Goal: Task Accomplishment & Management: Use online tool/utility

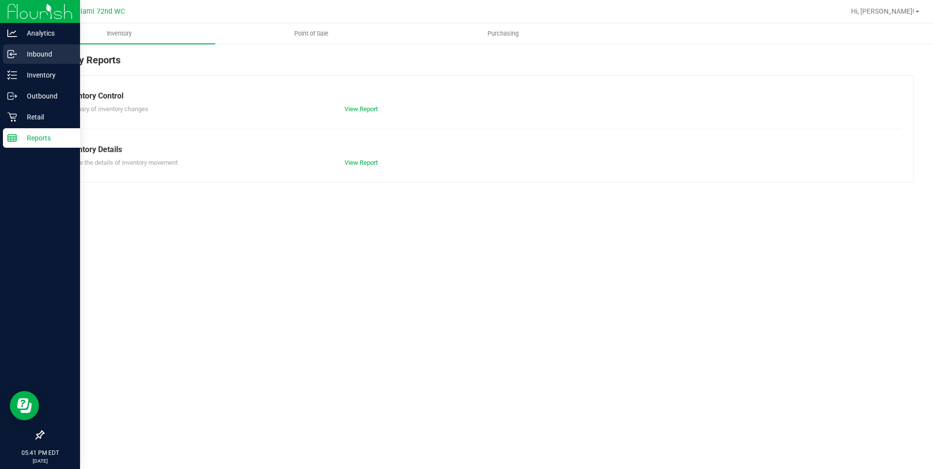
click at [53, 46] on div "Inbound" at bounding box center [41, 54] width 77 height 20
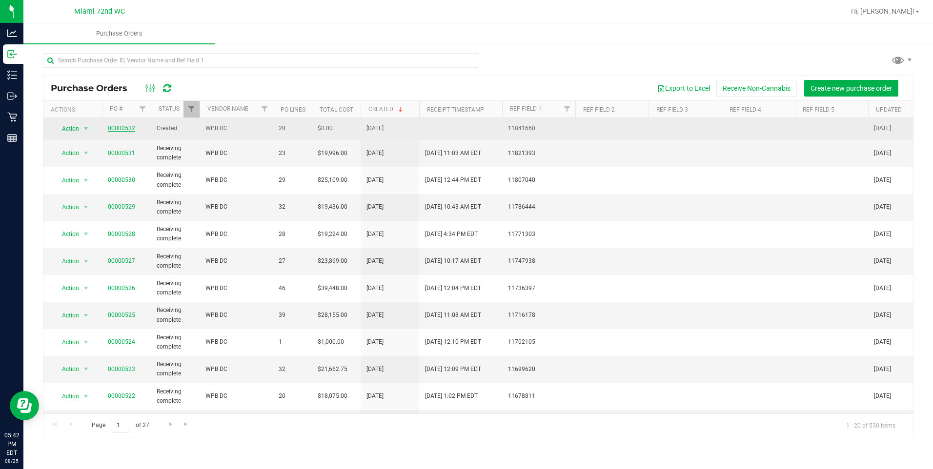
click at [124, 132] on link "00000532" at bounding box center [121, 128] width 27 height 7
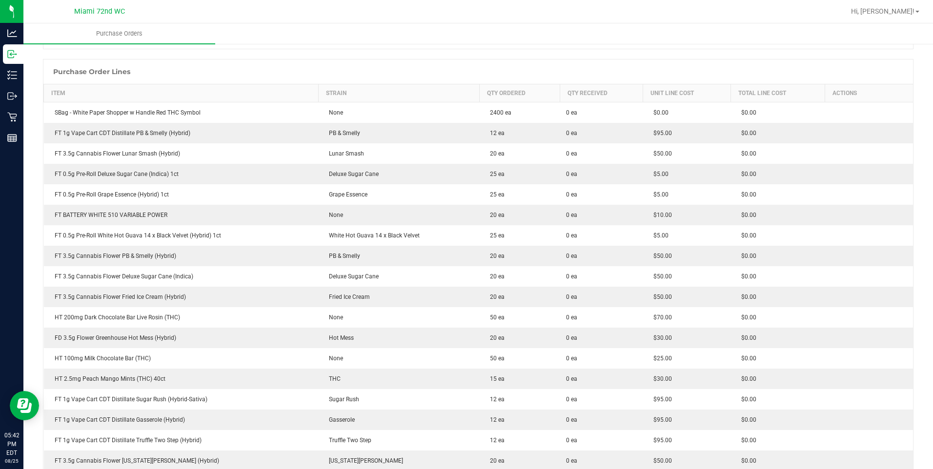
scroll to position [129, 0]
click at [10, 73] on icon at bounding box center [12, 75] width 10 height 10
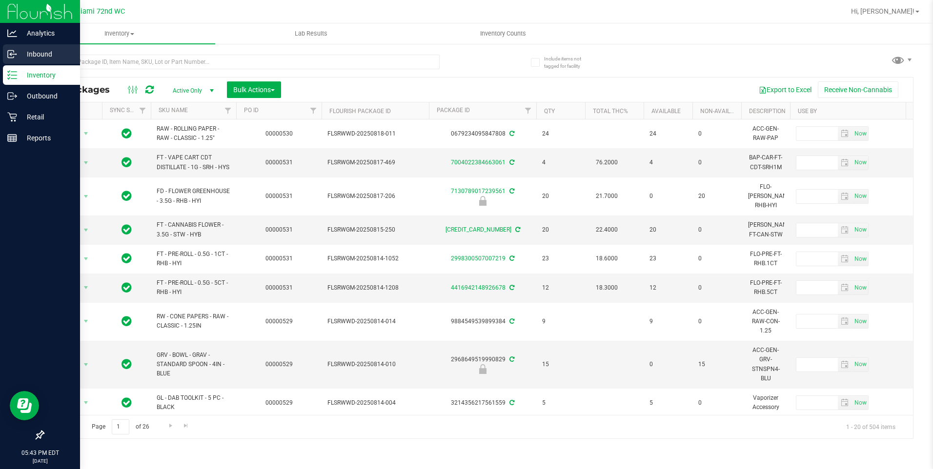
click at [25, 53] on p "Inbound" at bounding box center [46, 54] width 59 height 12
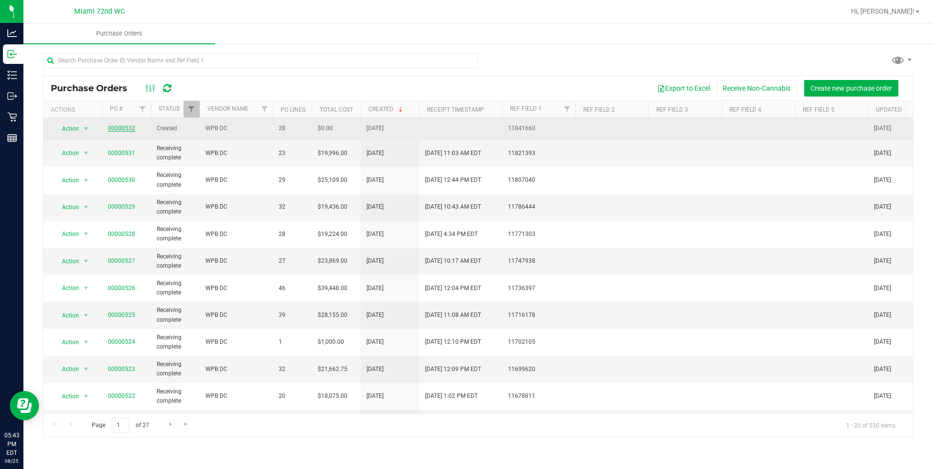
click at [118, 130] on link "00000532" at bounding box center [121, 128] width 27 height 7
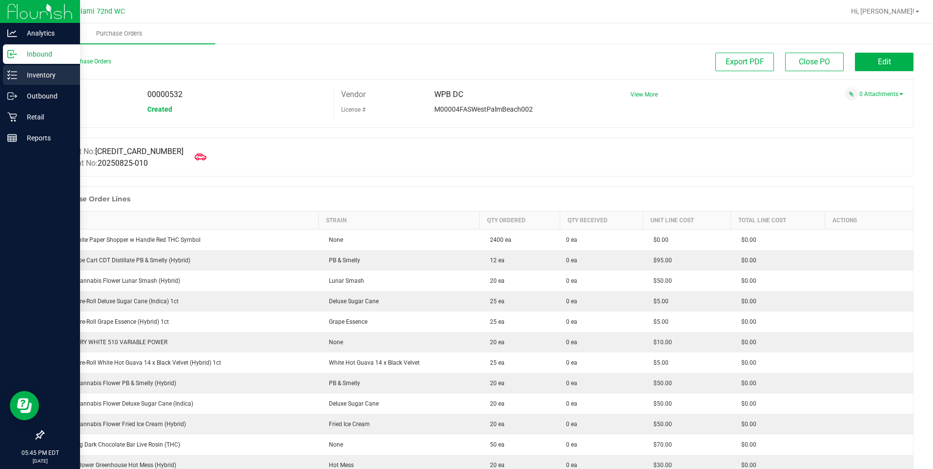
click at [39, 72] on p "Inventory" at bounding box center [46, 75] width 59 height 12
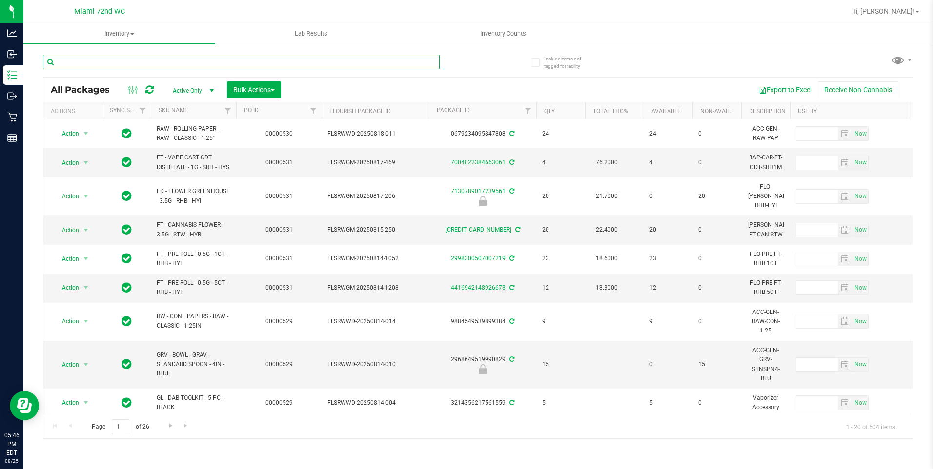
click at [185, 59] on input "text" at bounding box center [241, 62] width 397 height 15
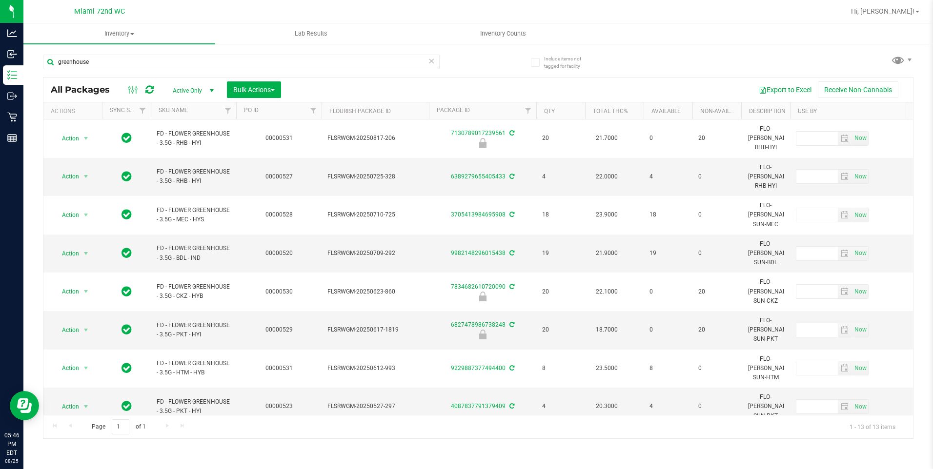
click at [186, 116] on th "SKU Name" at bounding box center [193, 110] width 85 height 17
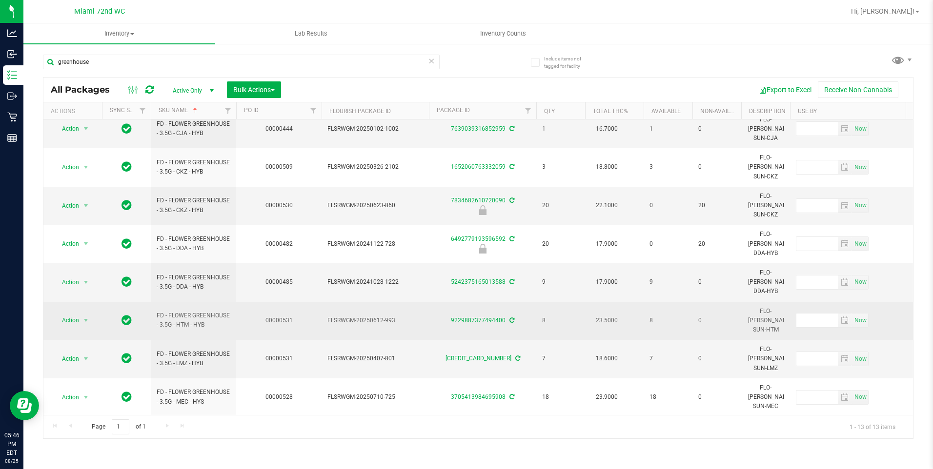
scroll to position [88, 0]
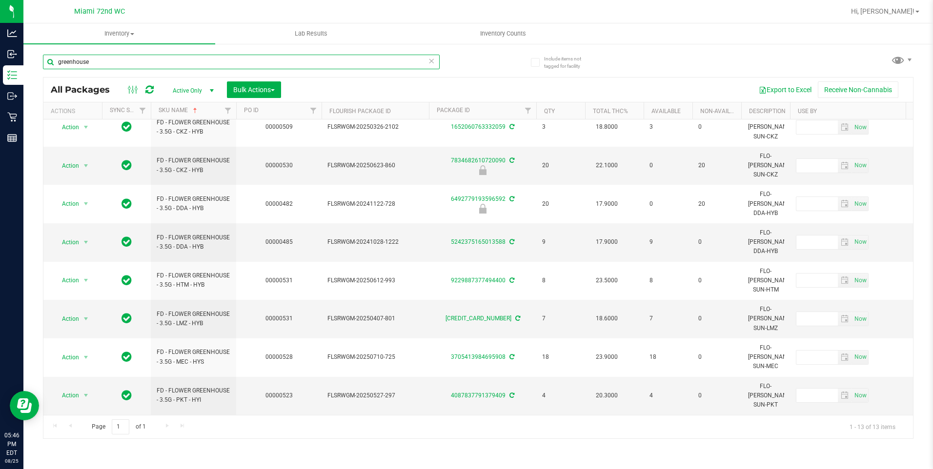
click at [119, 55] on input "greenhouse" at bounding box center [241, 62] width 397 height 15
type input "cannabis"
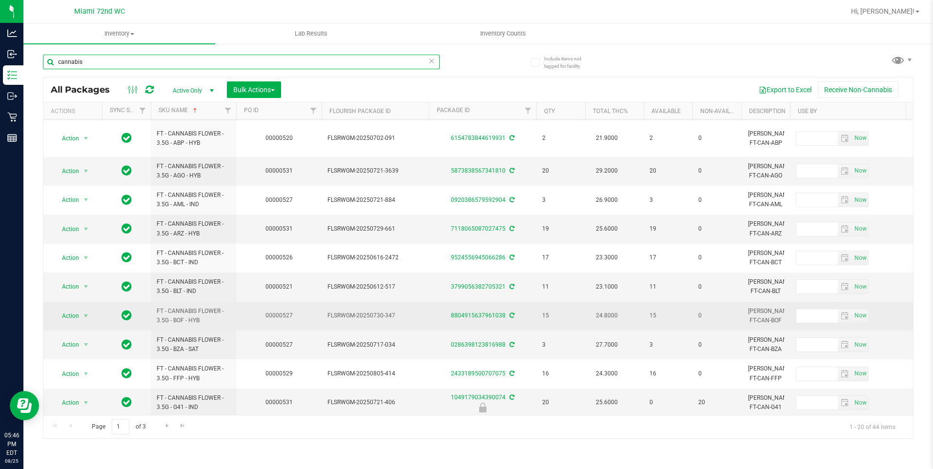
scroll to position [195, 0]
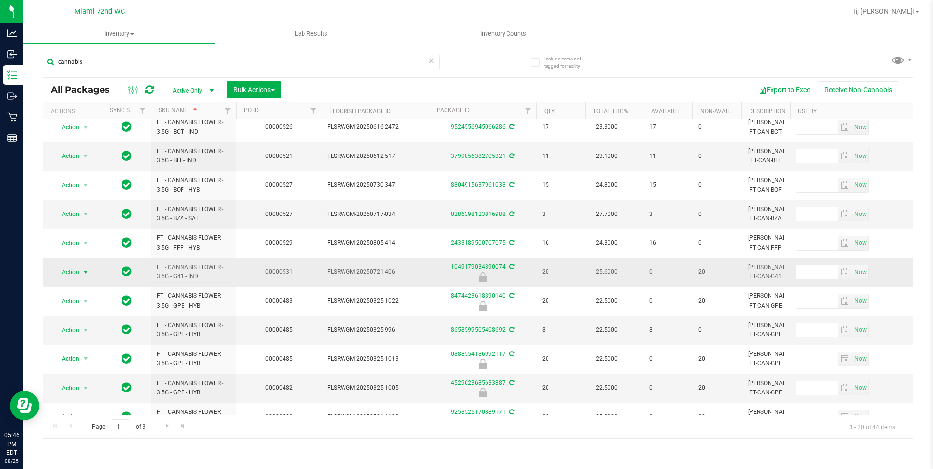
click at [77, 273] on span "Action" at bounding box center [66, 272] width 26 height 14
click at [76, 381] on li "Unlock package" at bounding box center [85, 388] width 62 height 15
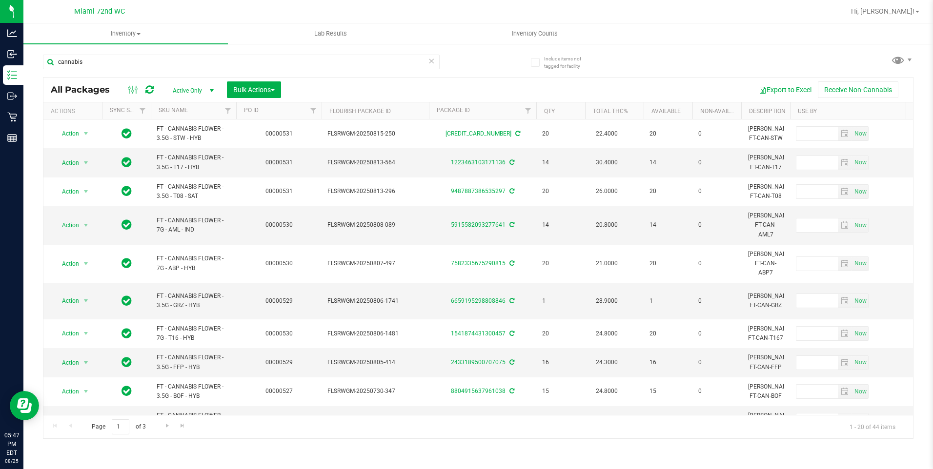
click at [199, 109] on th "SKU Name" at bounding box center [193, 110] width 85 height 17
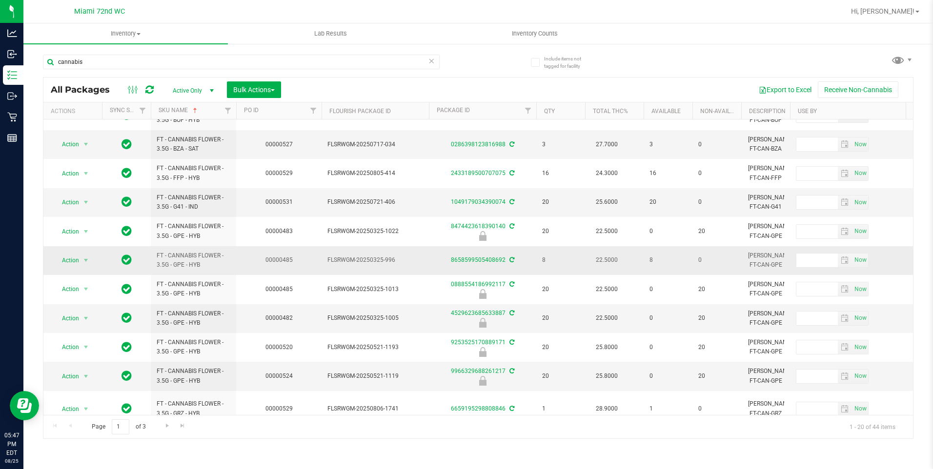
scroll to position [306, 0]
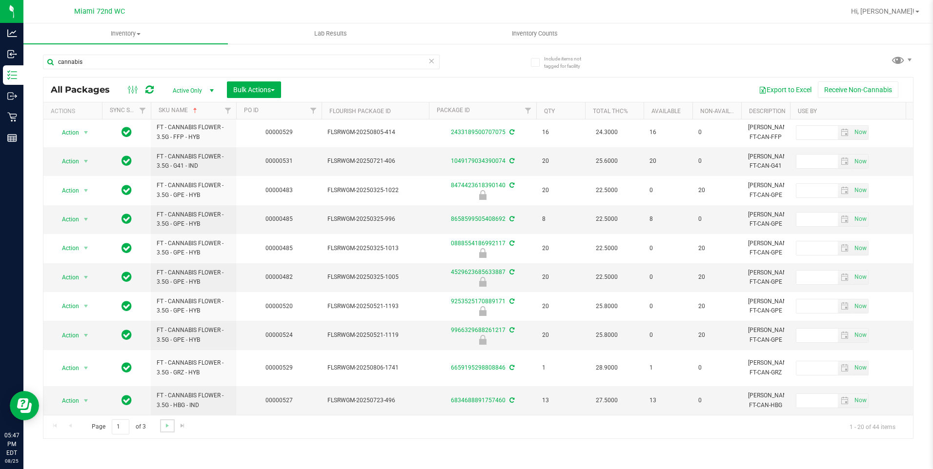
click at [170, 431] on link "Go to the next page" at bounding box center [167, 426] width 14 height 13
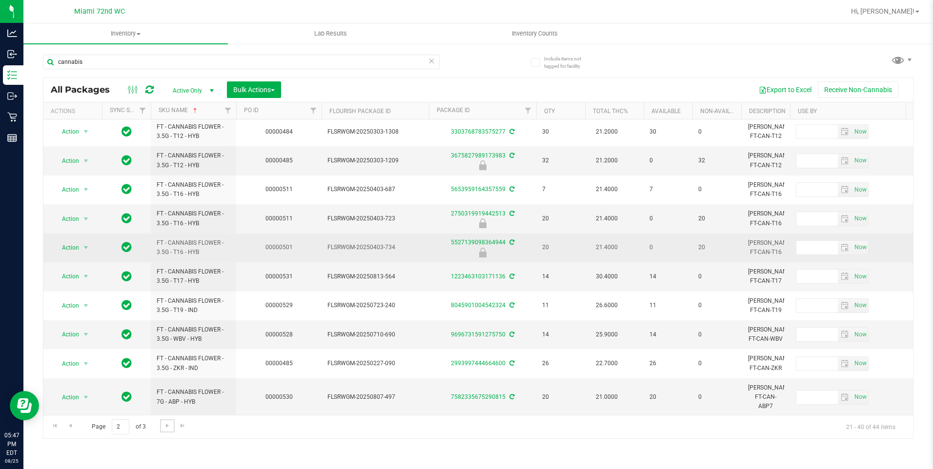
scroll to position [298, 0]
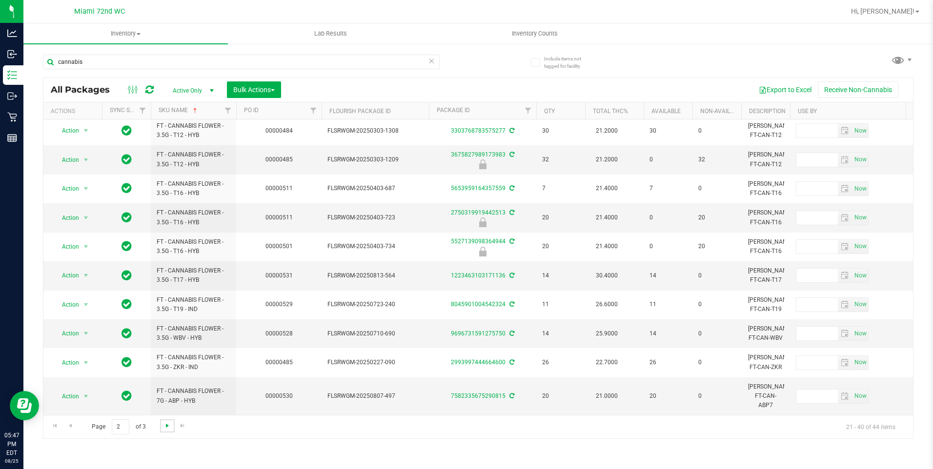
click at [167, 426] on span "Go to the next page" at bounding box center [167, 426] width 8 height 8
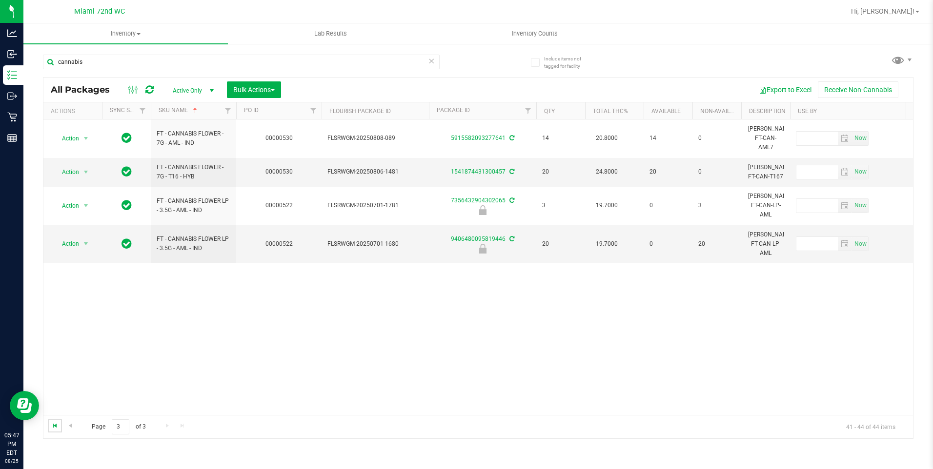
click at [58, 425] on span "Go to the first page" at bounding box center [55, 426] width 8 height 8
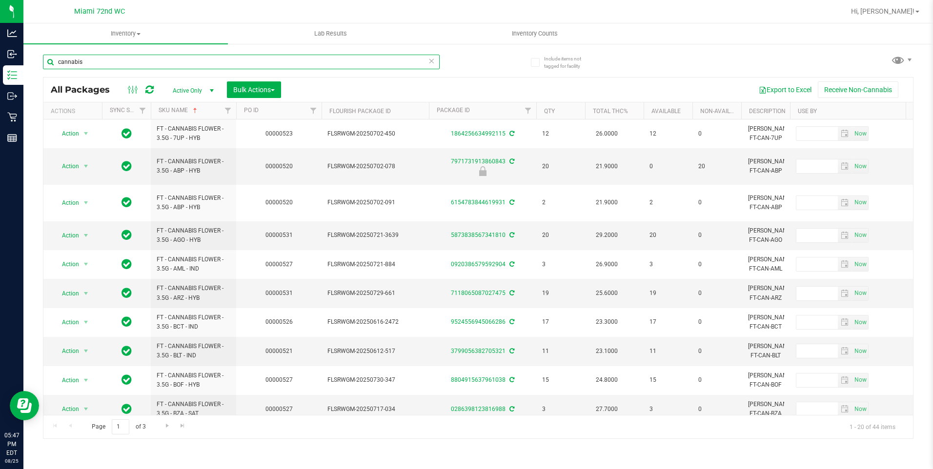
click at [210, 64] on input "cannabis" at bounding box center [241, 62] width 397 height 15
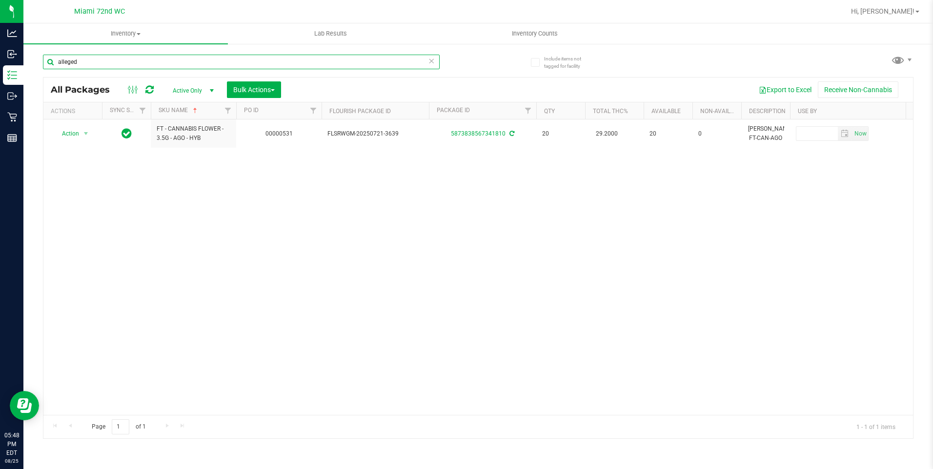
click at [144, 58] on input "alleged" at bounding box center [241, 62] width 397 height 15
type input "pkn"
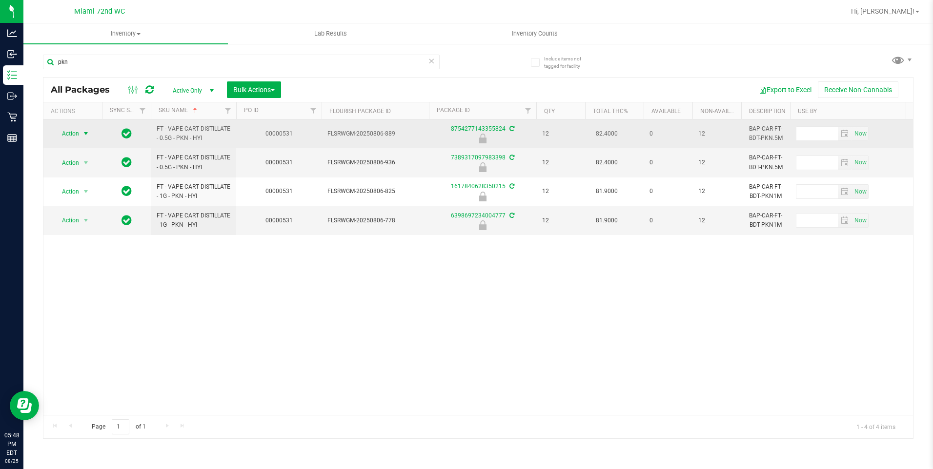
click at [74, 133] on span "Action" at bounding box center [66, 134] width 26 height 14
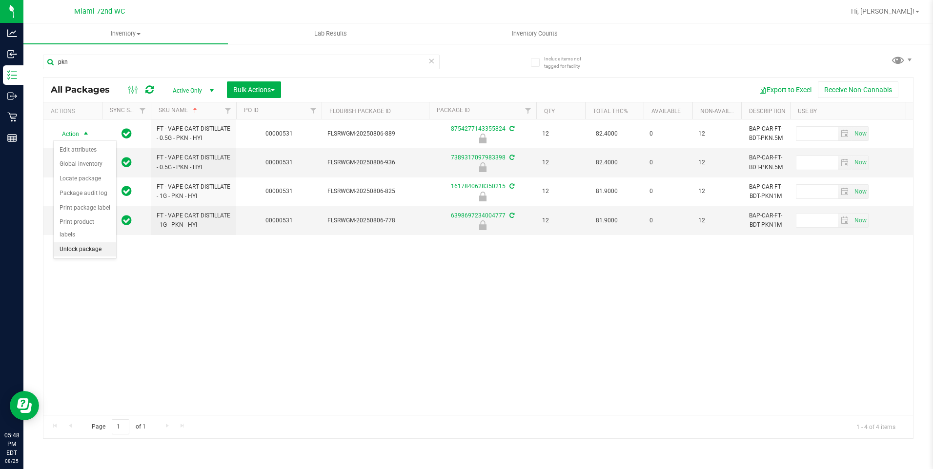
click at [85, 243] on li "Unlock package" at bounding box center [85, 250] width 62 height 15
click at [70, 195] on span "Action" at bounding box center [66, 192] width 26 height 14
click at [72, 301] on li "Unlock package" at bounding box center [85, 307] width 62 height 15
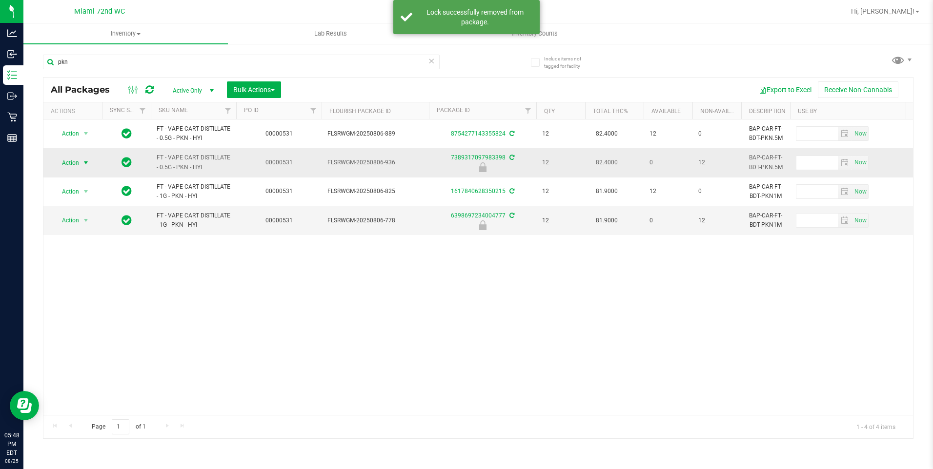
click at [77, 161] on span "Action" at bounding box center [66, 163] width 26 height 14
click at [88, 271] on li "Unlock package" at bounding box center [85, 278] width 62 height 15
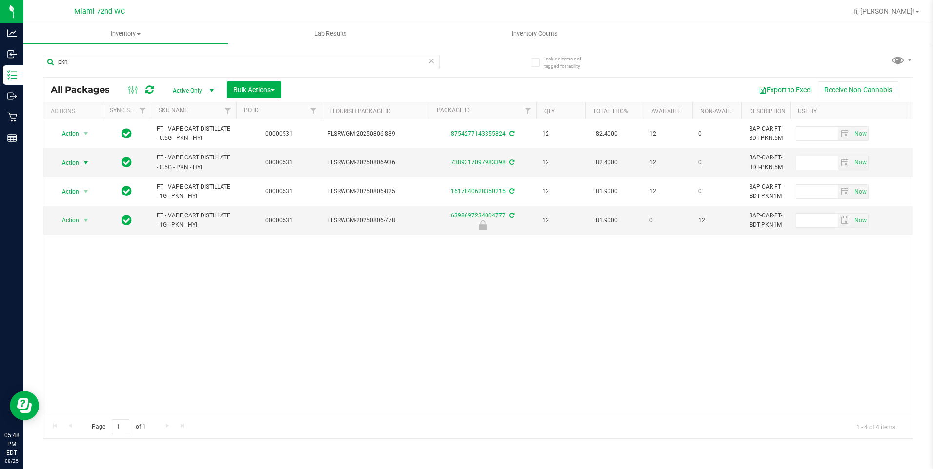
click at [73, 164] on span "Action" at bounding box center [66, 163] width 26 height 14
click at [87, 248] on li "Lock package" at bounding box center [92, 251] width 76 height 15
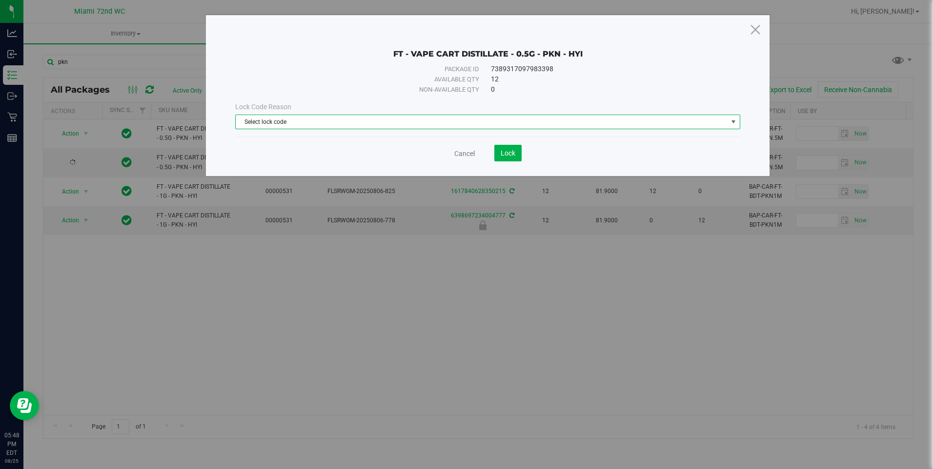
click at [409, 121] on span "Select lock code" at bounding box center [481, 122] width 491 height 14
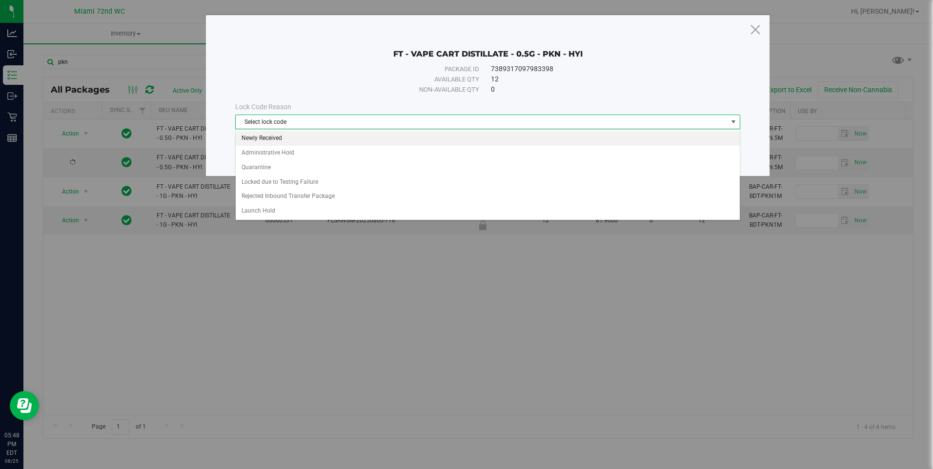
click at [397, 138] on li "Newly Received" at bounding box center [488, 138] width 504 height 15
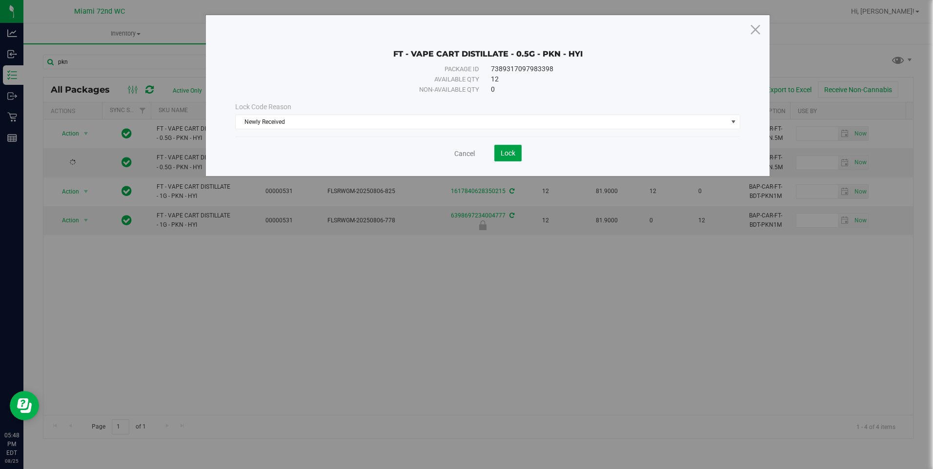
click at [503, 154] on span "Lock" at bounding box center [508, 153] width 15 height 8
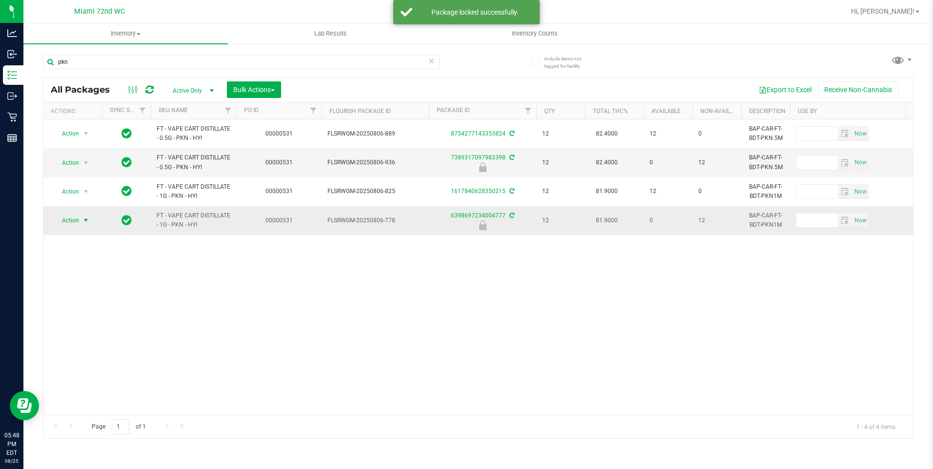
click at [64, 221] on span "Action" at bounding box center [66, 221] width 26 height 14
click at [86, 329] on li "Unlock package" at bounding box center [85, 336] width 62 height 15
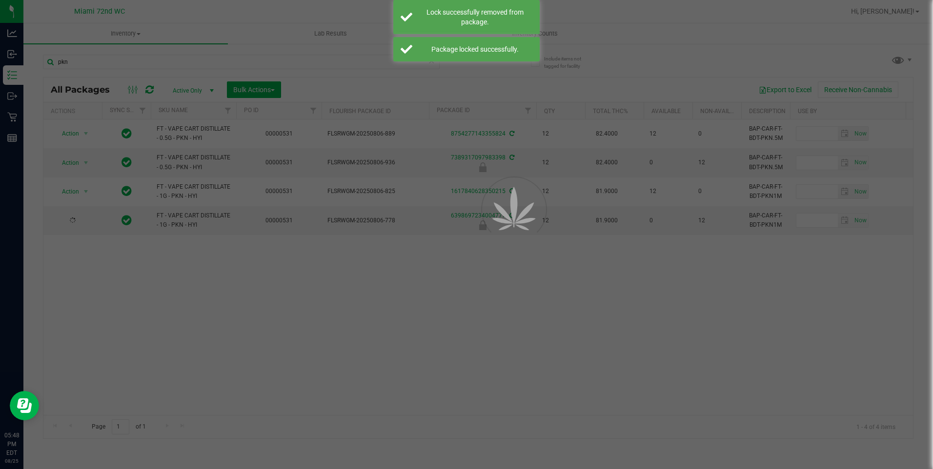
click at [207, 322] on div at bounding box center [466, 234] width 933 height 469
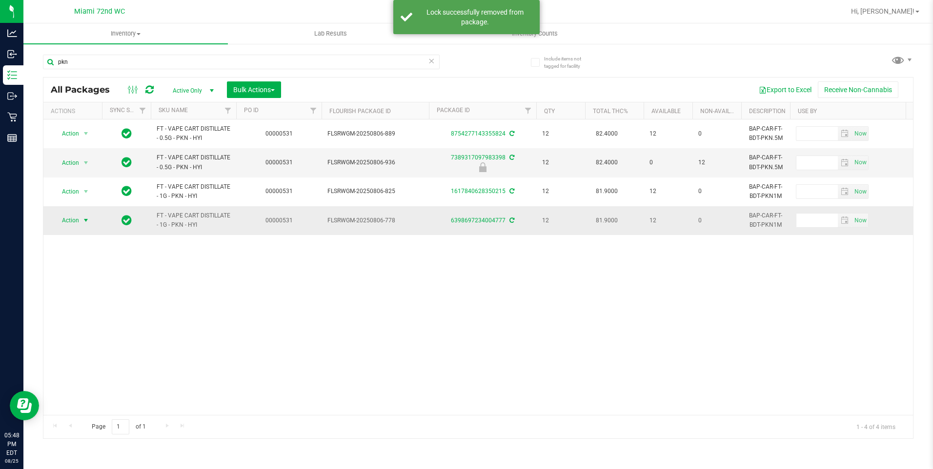
click at [77, 224] on span "Action" at bounding box center [66, 221] width 26 height 14
click at [93, 309] on li "Lock package" at bounding box center [92, 309] width 76 height 15
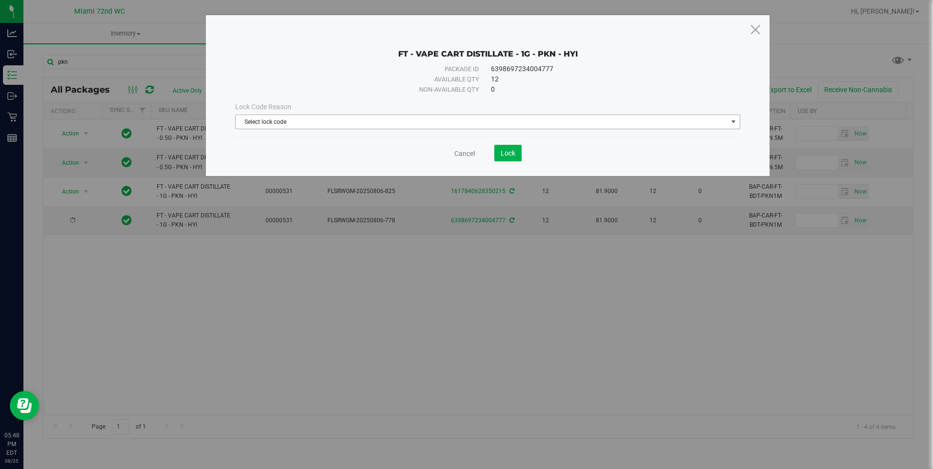
click at [338, 121] on span "Select lock code" at bounding box center [481, 122] width 491 height 14
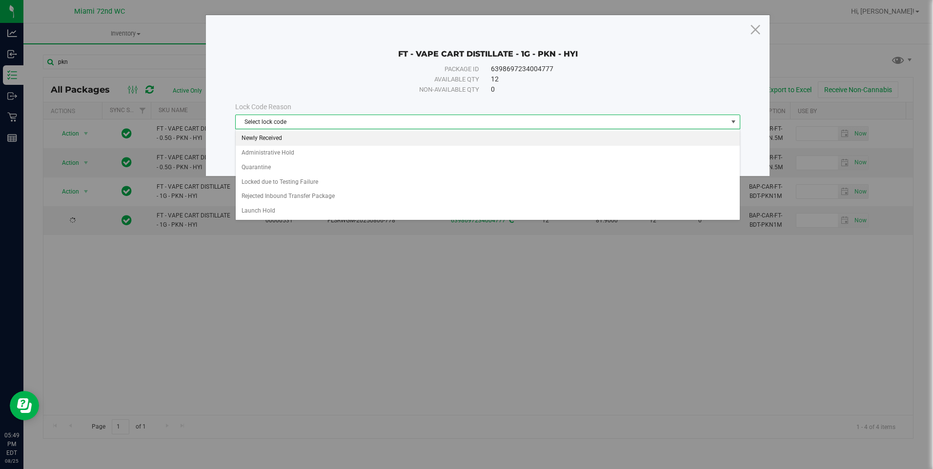
click at [323, 139] on li "Newly Received" at bounding box center [488, 138] width 504 height 15
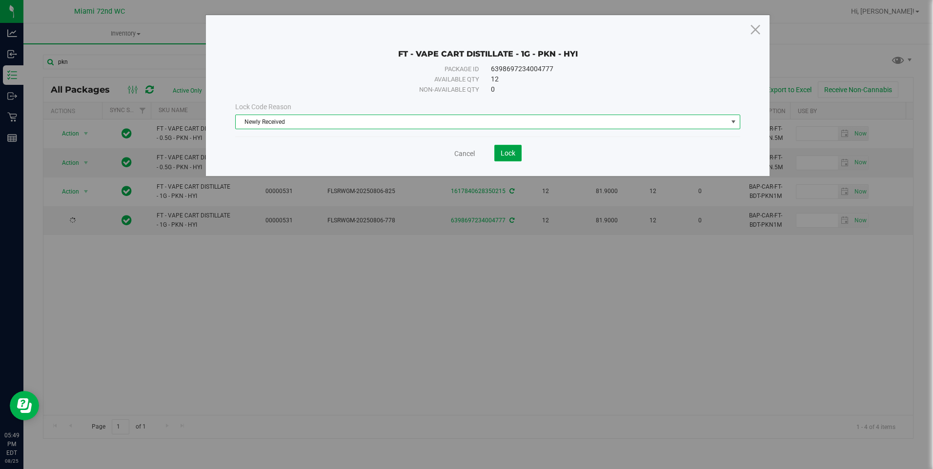
click at [511, 155] on span "Lock" at bounding box center [508, 153] width 15 height 8
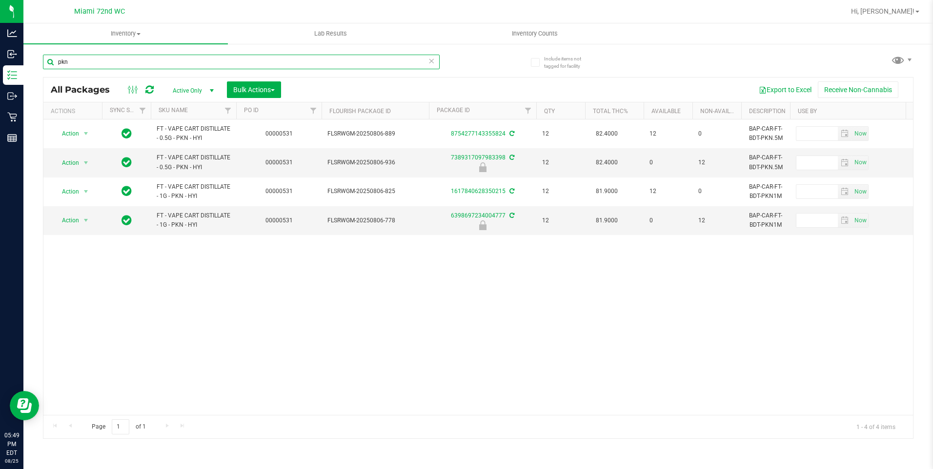
click at [155, 58] on input "pkn" at bounding box center [241, 62] width 397 height 15
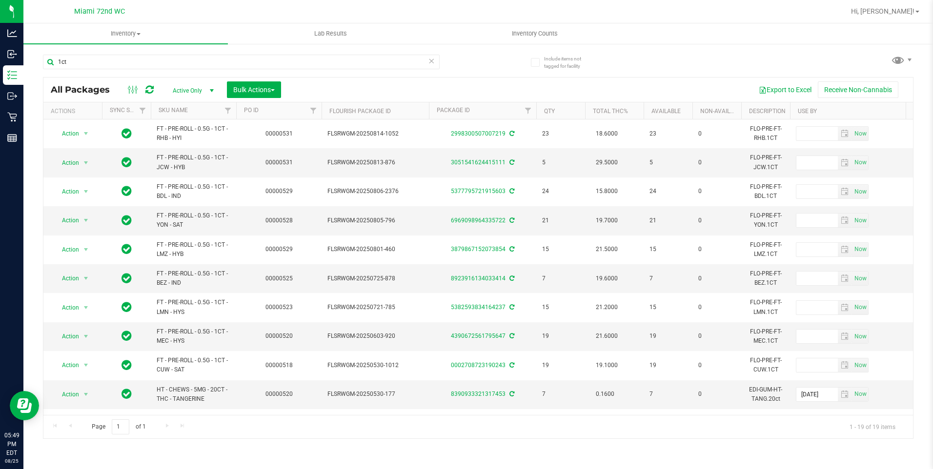
click at [197, 108] on th "SKU Name" at bounding box center [193, 110] width 85 height 17
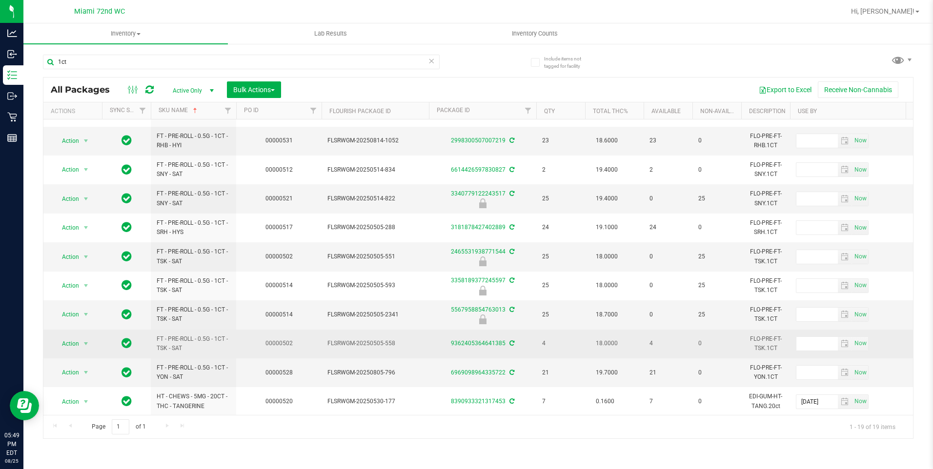
scroll to position [262, 0]
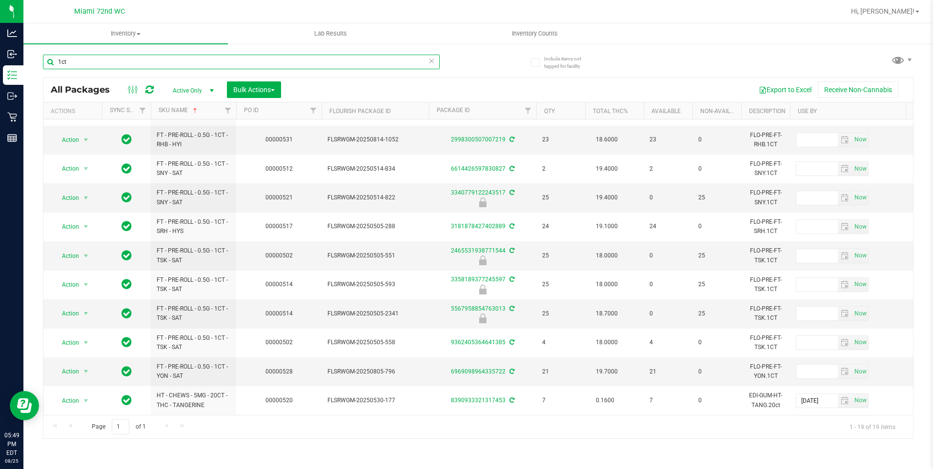
click at [120, 69] on input "1ct" at bounding box center [241, 62] width 397 height 15
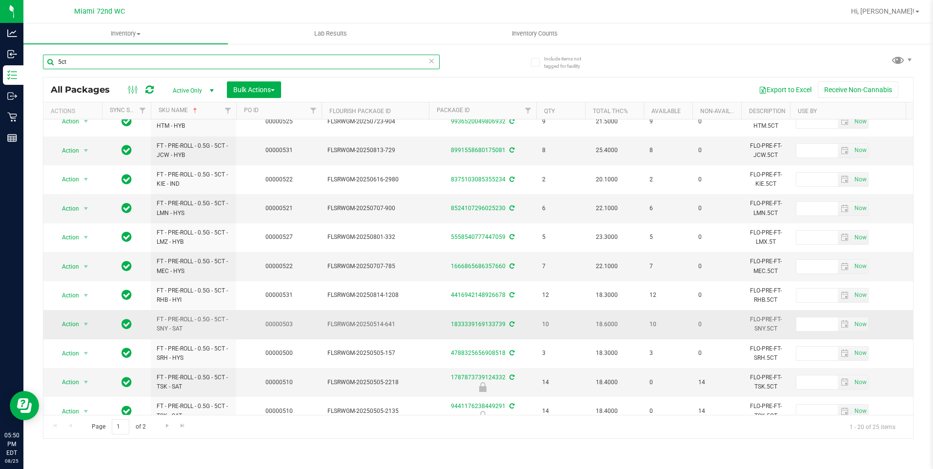
scroll to position [291, 0]
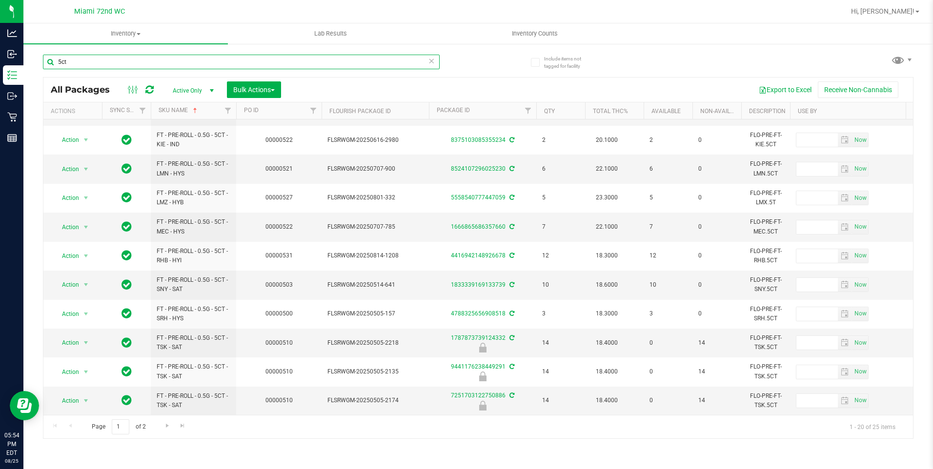
click at [129, 61] on input "5ct" at bounding box center [241, 62] width 397 height 15
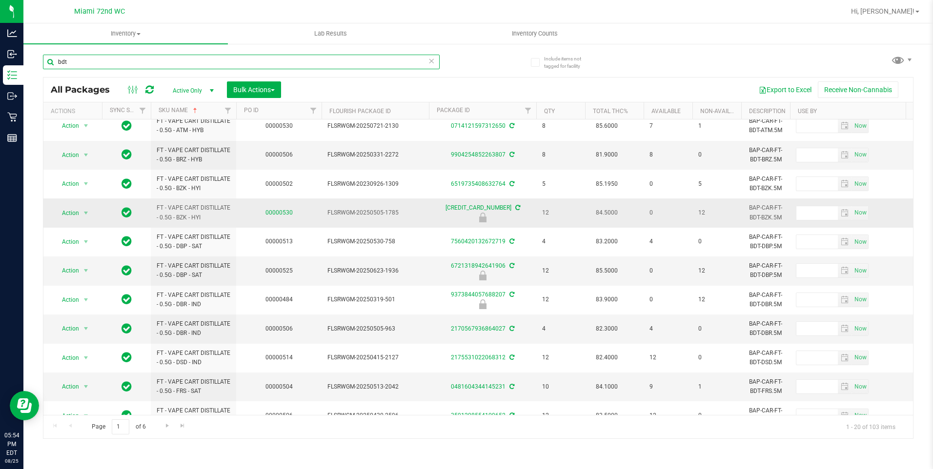
scroll to position [287, 0]
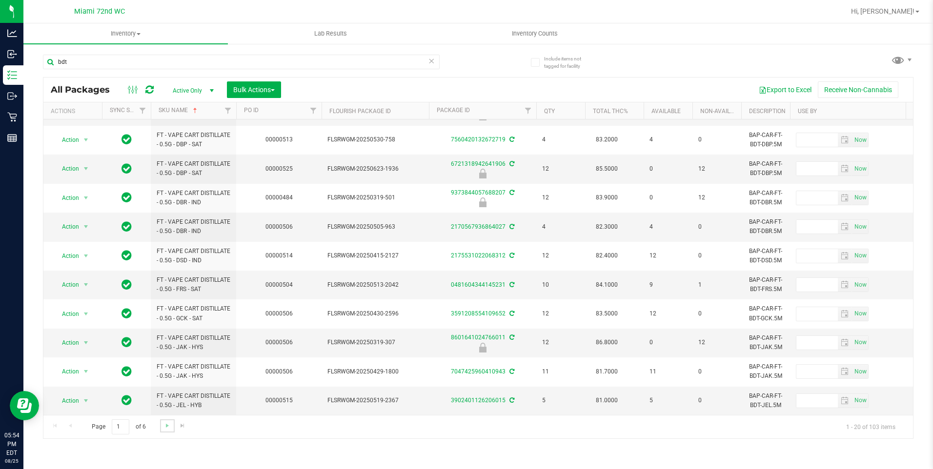
click at [172, 426] on link "Go to the next page" at bounding box center [167, 426] width 14 height 13
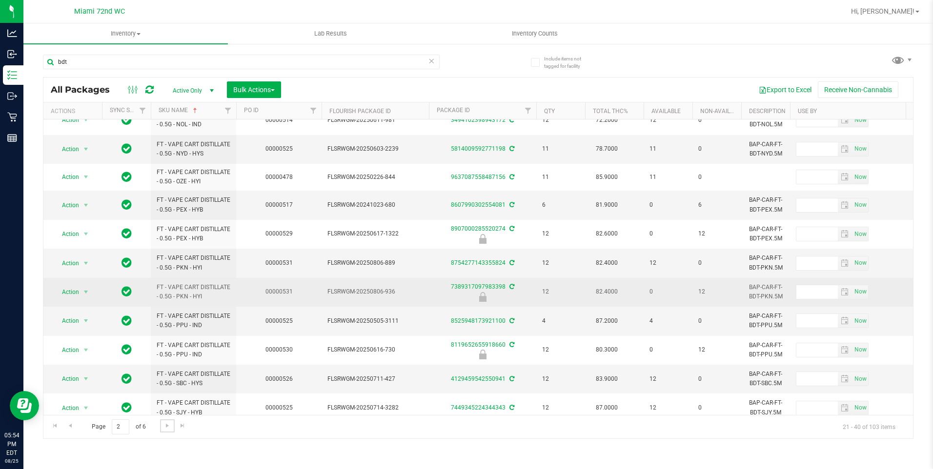
scroll to position [287, 0]
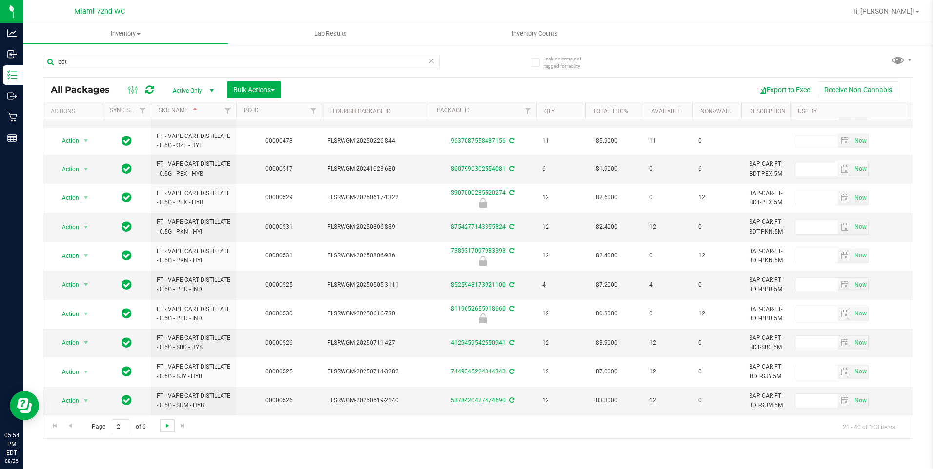
click at [165, 425] on span "Go to the next page" at bounding box center [167, 426] width 8 height 8
click at [165, 429] on span "Go to the next page" at bounding box center [167, 426] width 8 height 8
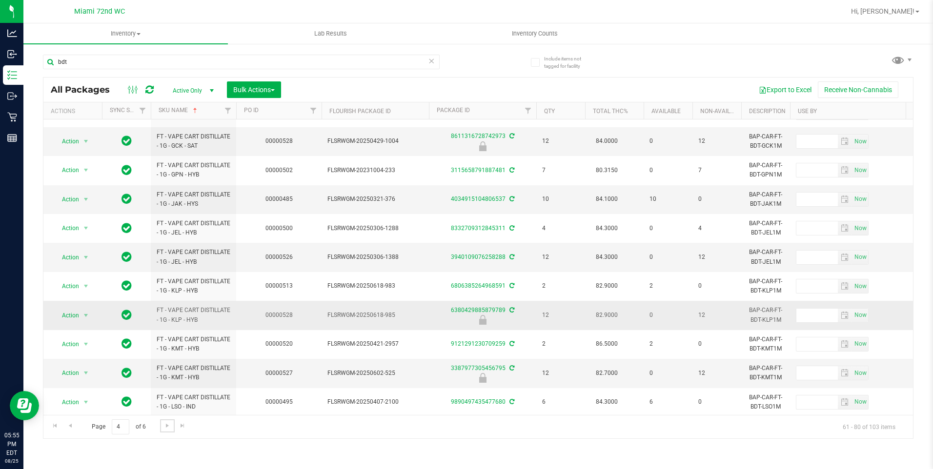
scroll to position [291, 0]
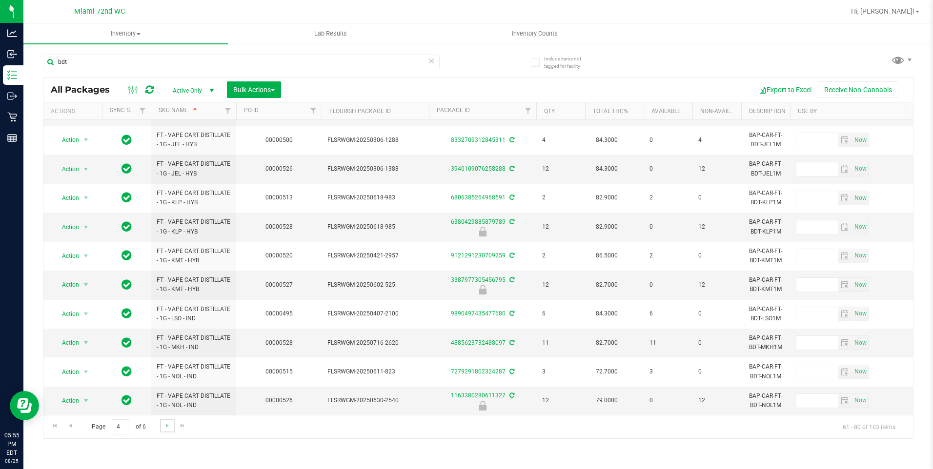
click at [169, 431] on link "Go to the next page" at bounding box center [167, 426] width 14 height 13
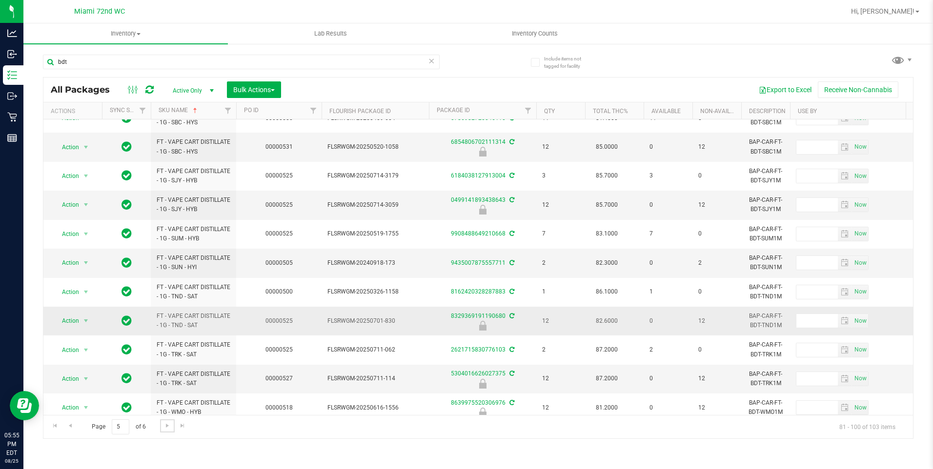
scroll to position [287, 0]
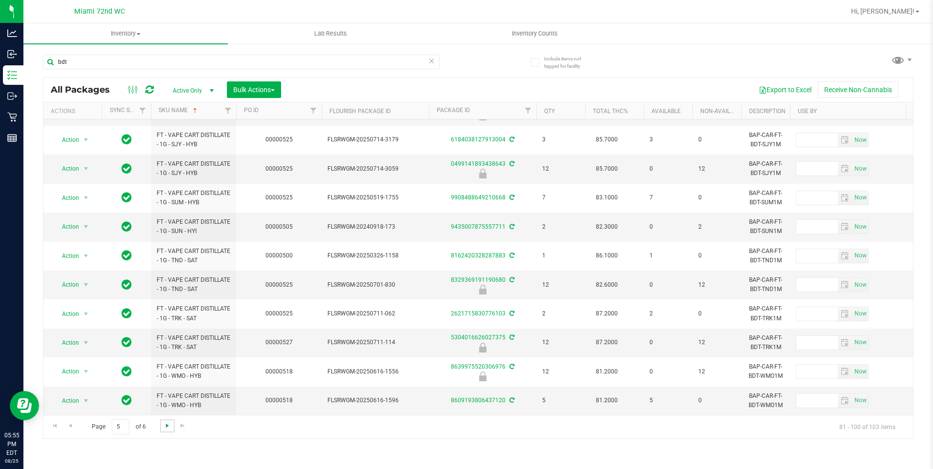
click at [168, 427] on span "Go to the next page" at bounding box center [167, 426] width 8 height 8
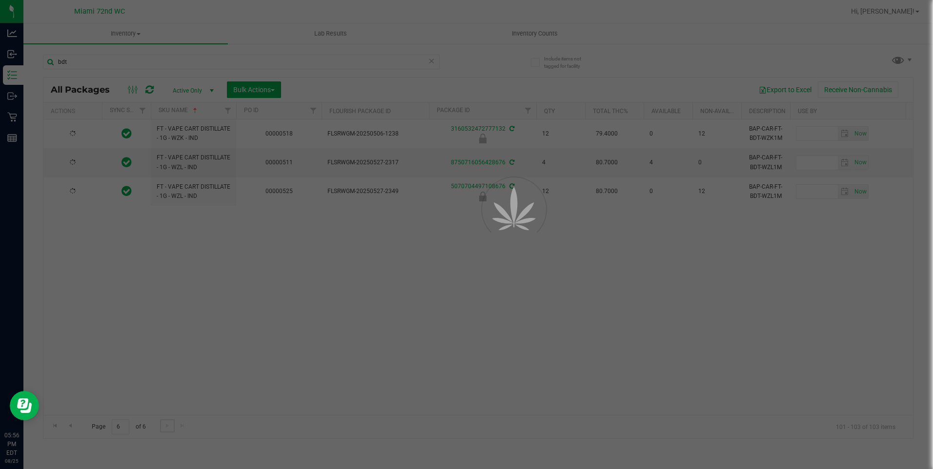
scroll to position [0, 0]
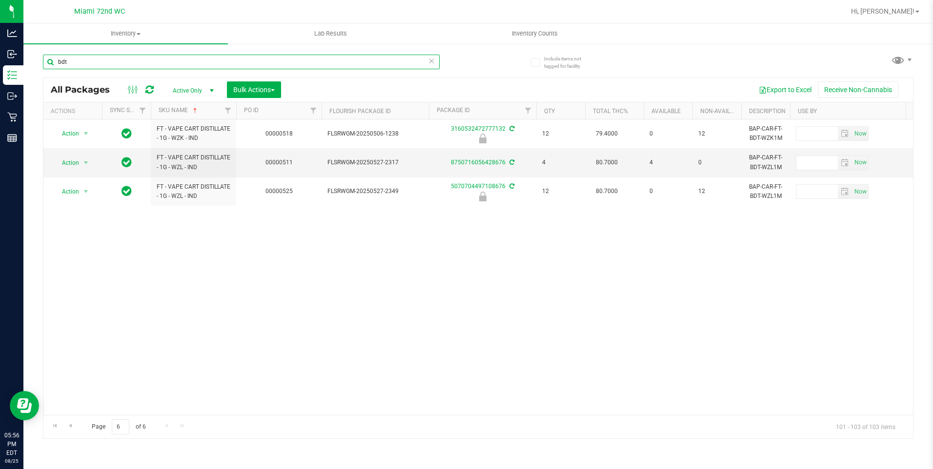
click at [107, 60] on input "bdt" at bounding box center [241, 62] width 397 height 15
type input "cdt"
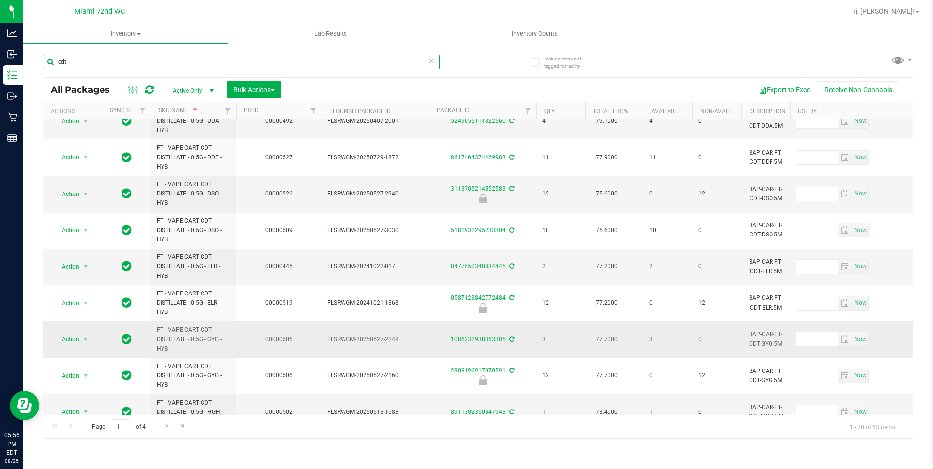
scroll to position [439, 0]
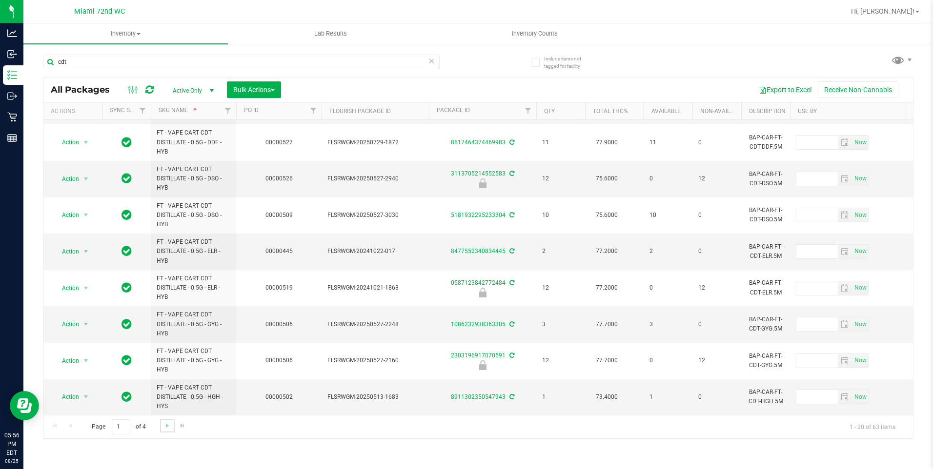
click at [168, 430] on link "Go to the next page" at bounding box center [167, 426] width 14 height 13
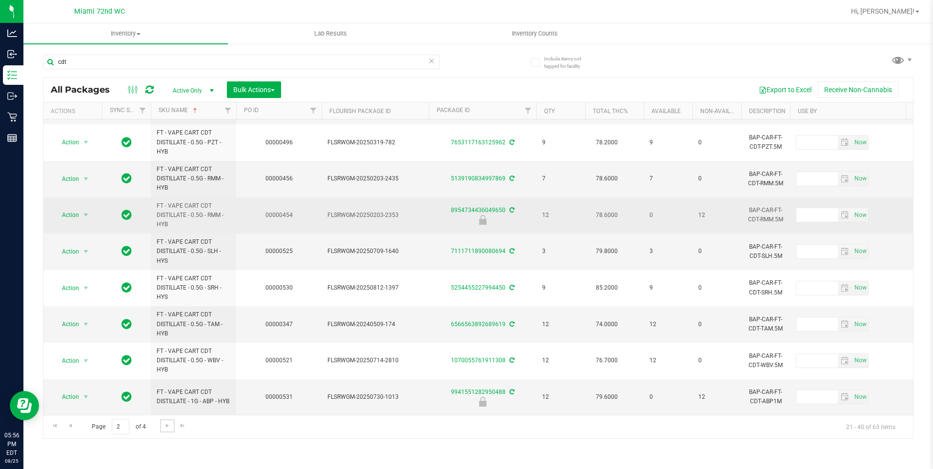
scroll to position [443, 0]
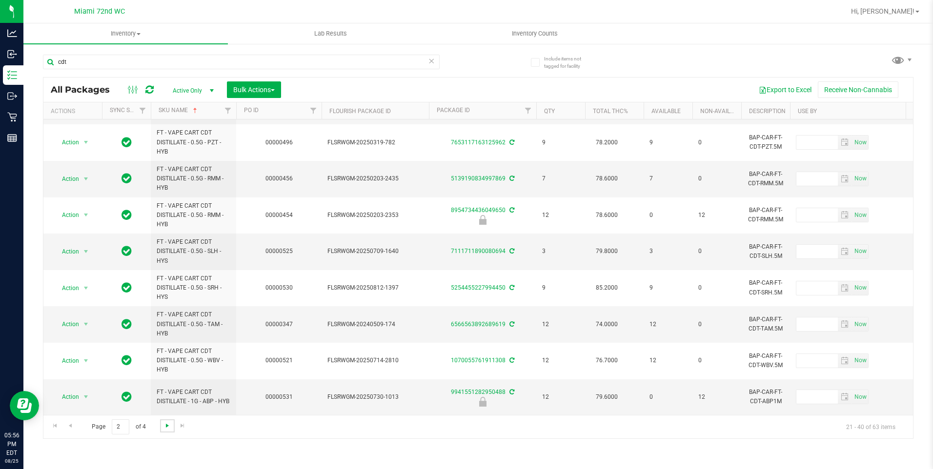
click at [163, 426] on span "Go to the next page" at bounding box center [167, 426] width 8 height 8
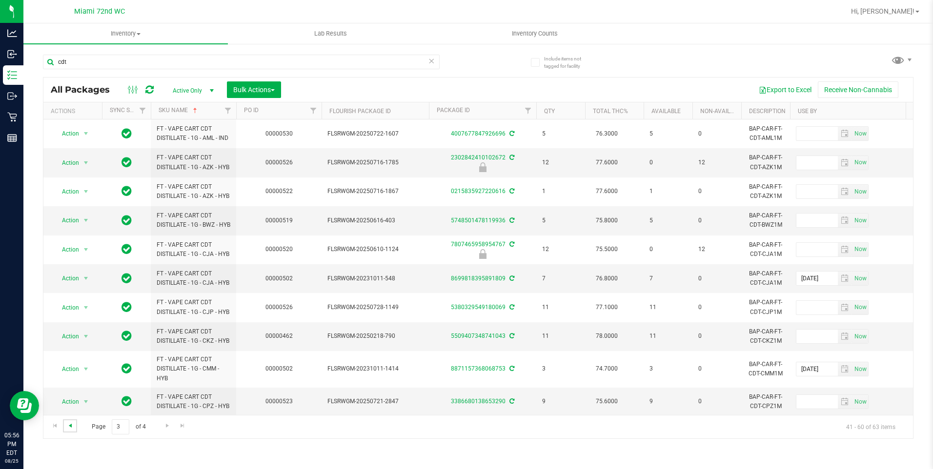
click at [67, 425] on span "Go to the previous page" at bounding box center [70, 426] width 8 height 8
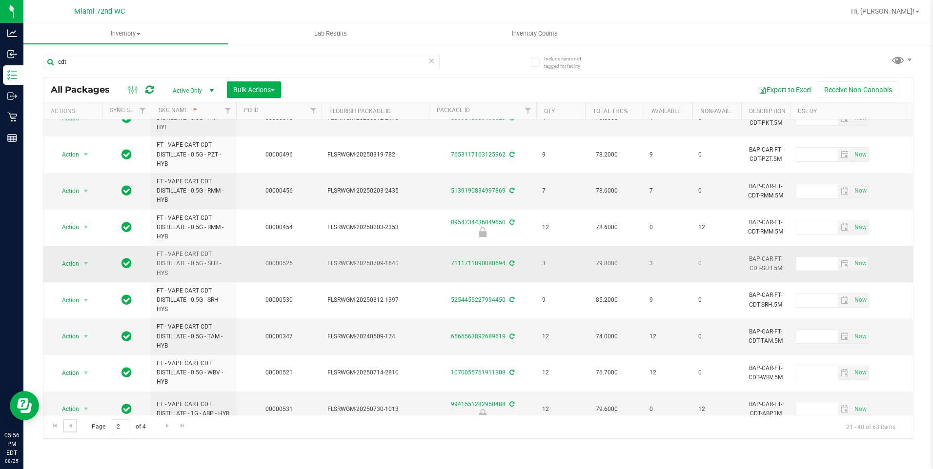
scroll to position [443, 0]
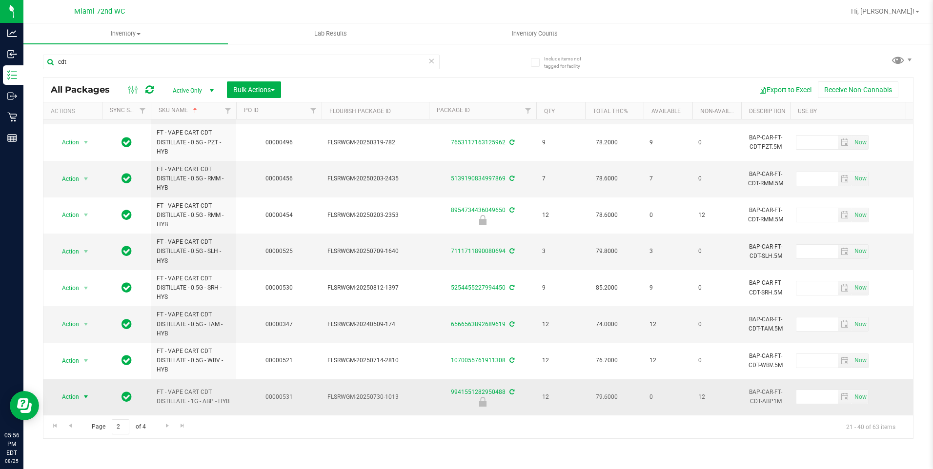
click at [71, 390] on span "Action" at bounding box center [66, 397] width 26 height 14
click at [97, 379] on li "Unlock package" at bounding box center [85, 386] width 62 height 15
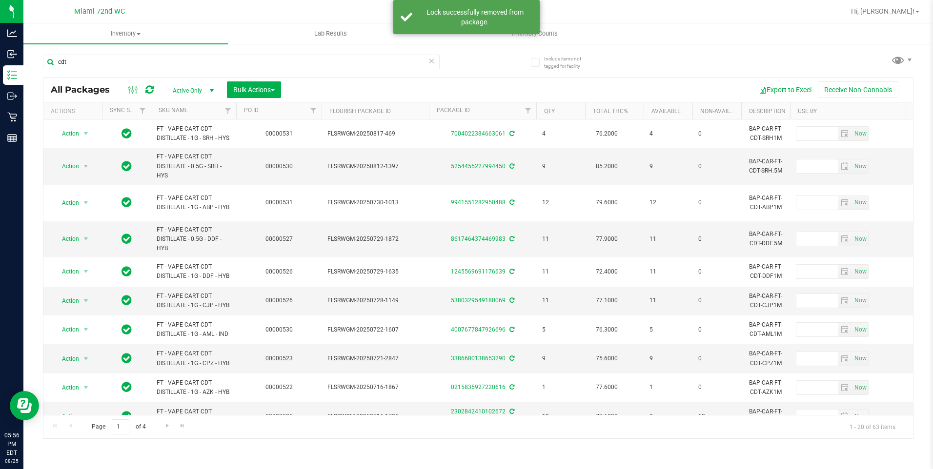
click at [211, 112] on th "SKU Name" at bounding box center [193, 110] width 85 height 17
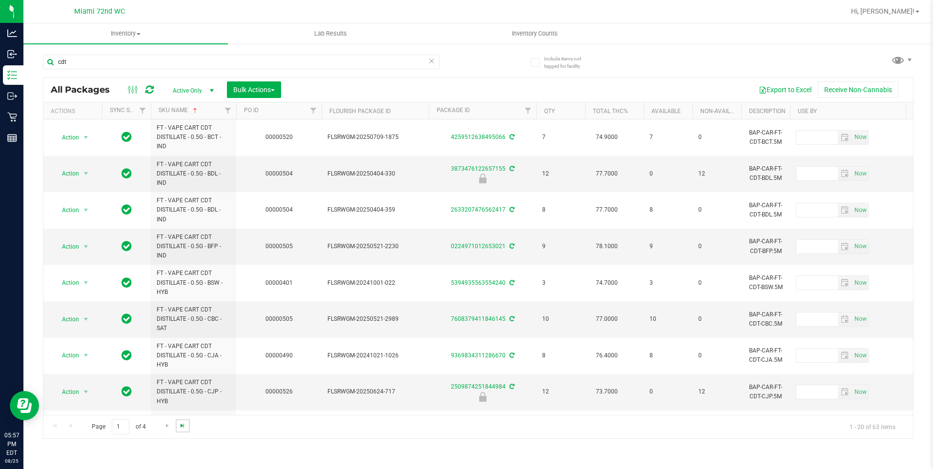
click at [183, 427] on span "Go to the last page" at bounding box center [183, 426] width 8 height 8
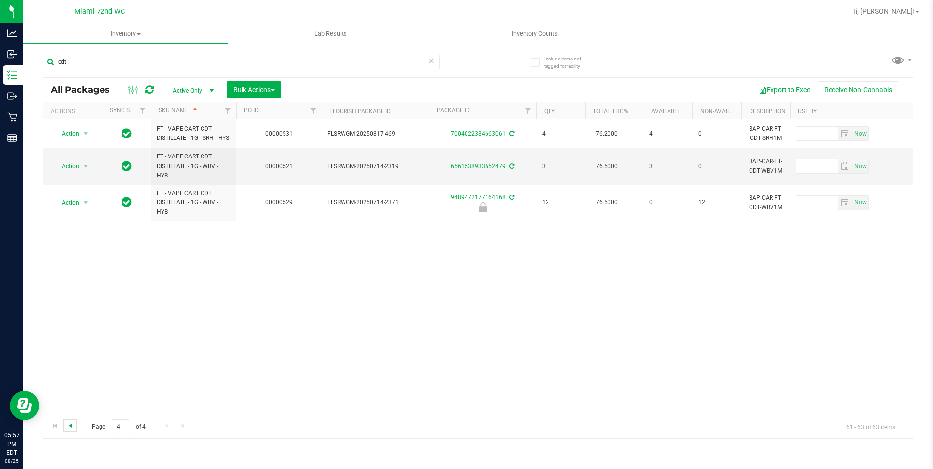
click at [71, 425] on span "Go to the previous page" at bounding box center [70, 426] width 8 height 8
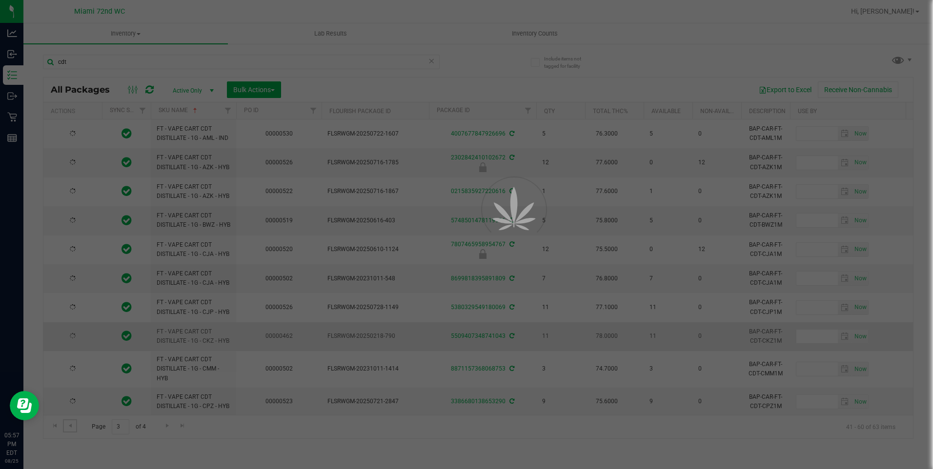
type input "[DATE]"
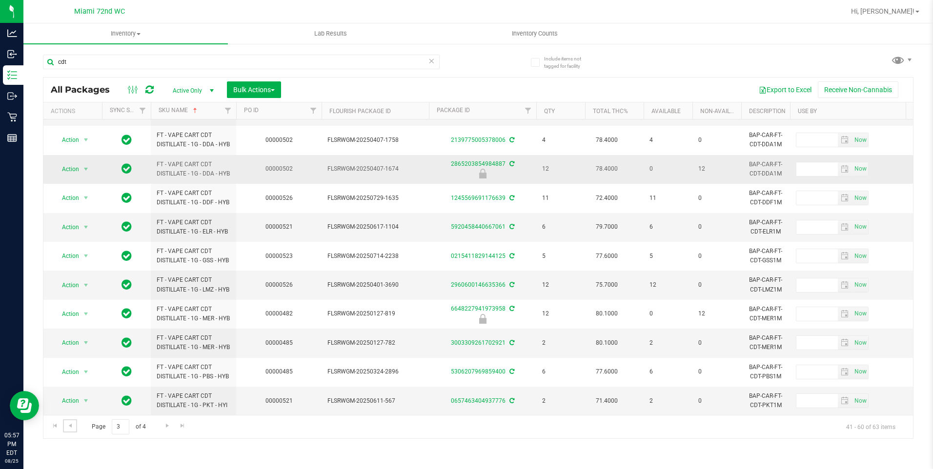
scroll to position [365, 0]
click at [167, 425] on span "Go to the next page" at bounding box center [167, 426] width 8 height 8
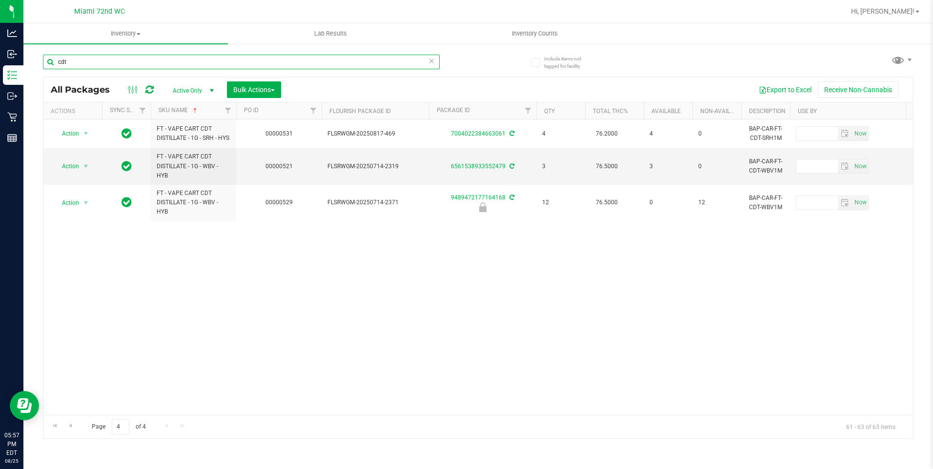
click at [215, 66] on input "cdt" at bounding box center [241, 62] width 397 height 15
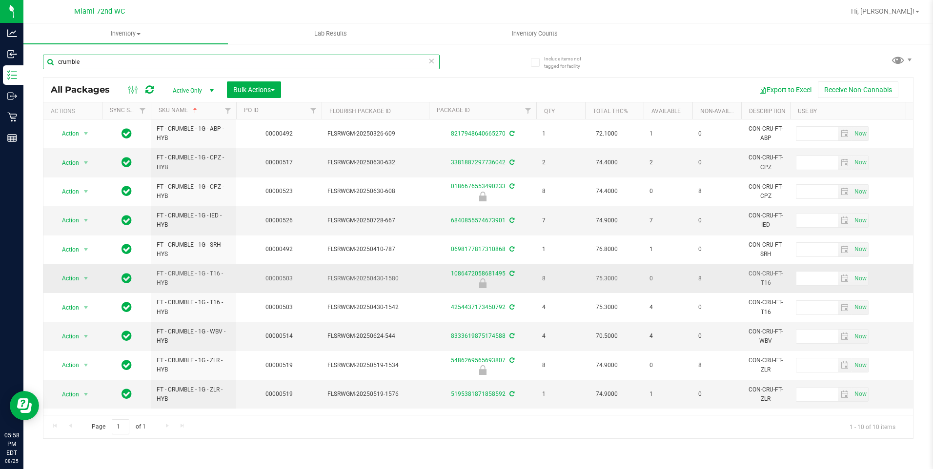
scroll to position [1, 0]
click at [115, 61] on input "crumble" at bounding box center [241, 62] width 397 height 15
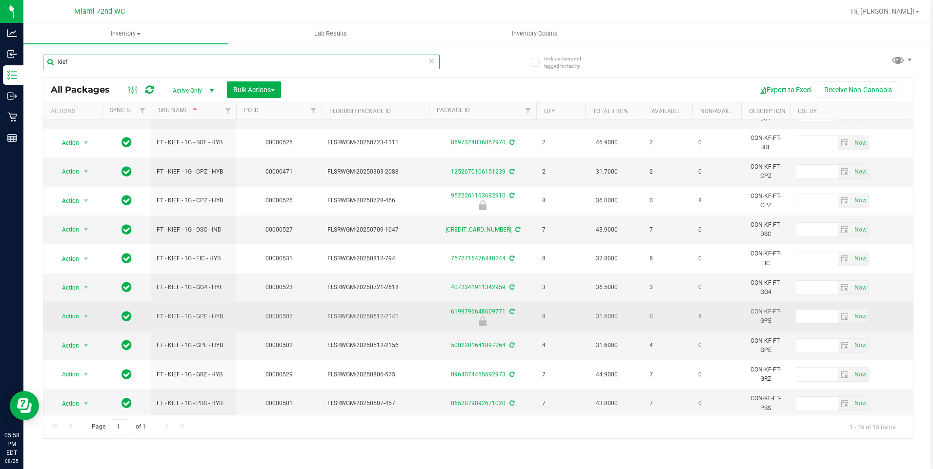
scroll to position [146, 0]
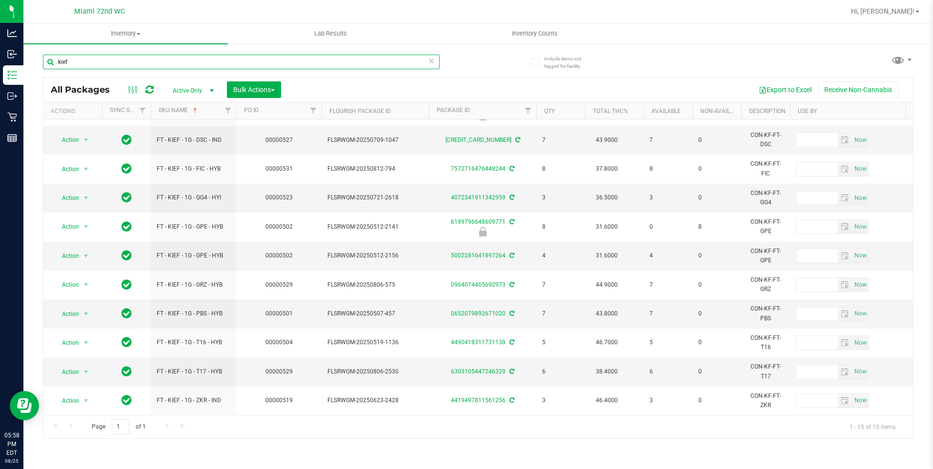
click at [174, 61] on input "kief" at bounding box center [241, 62] width 397 height 15
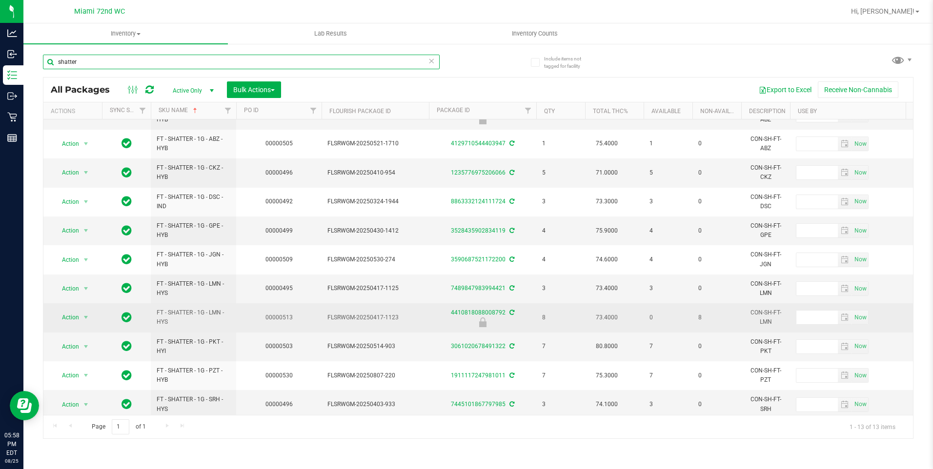
scroll to position [88, 0]
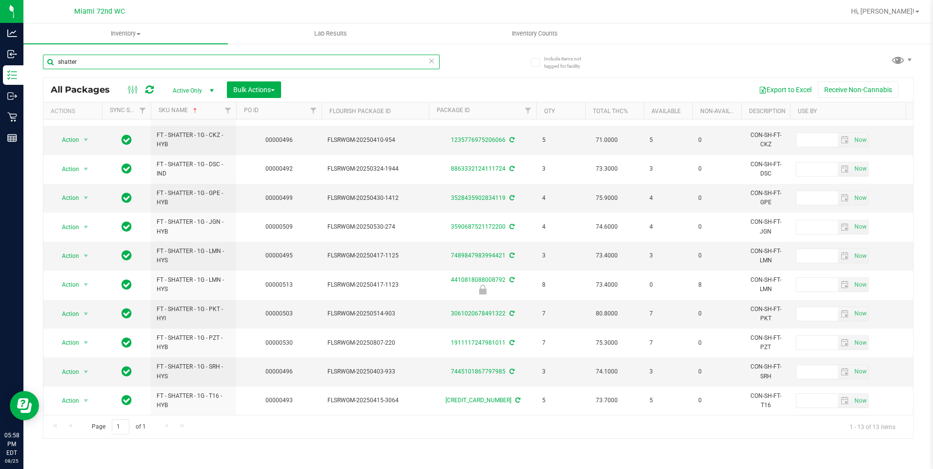
click at [184, 64] on input "shatter" at bounding box center [241, 62] width 397 height 15
type input "soft wax"
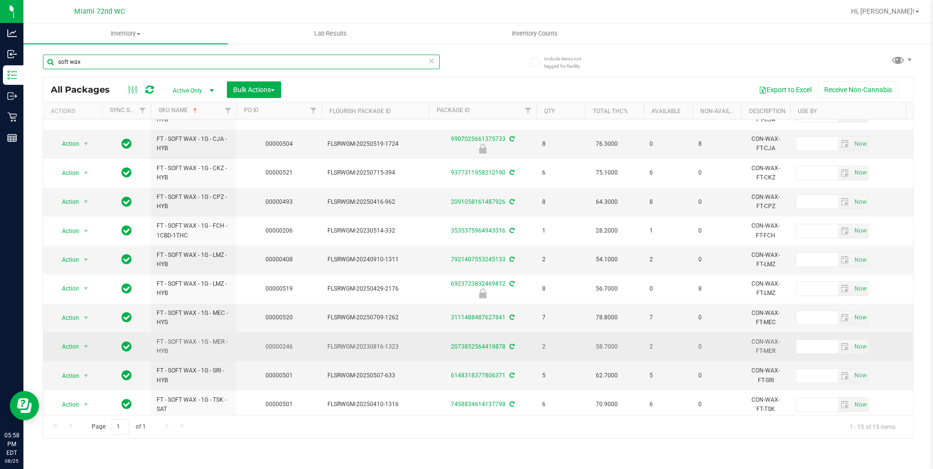
scroll to position [146, 0]
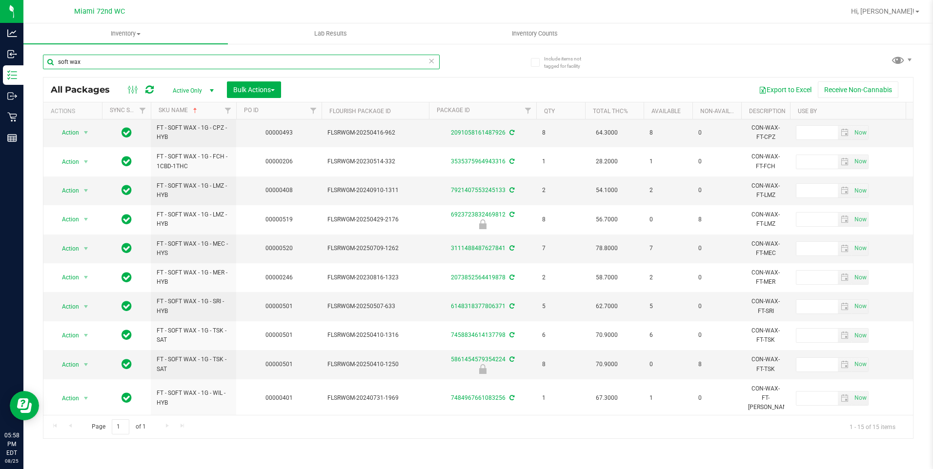
click at [108, 62] on input "soft wax" at bounding box center [241, 62] width 397 height 15
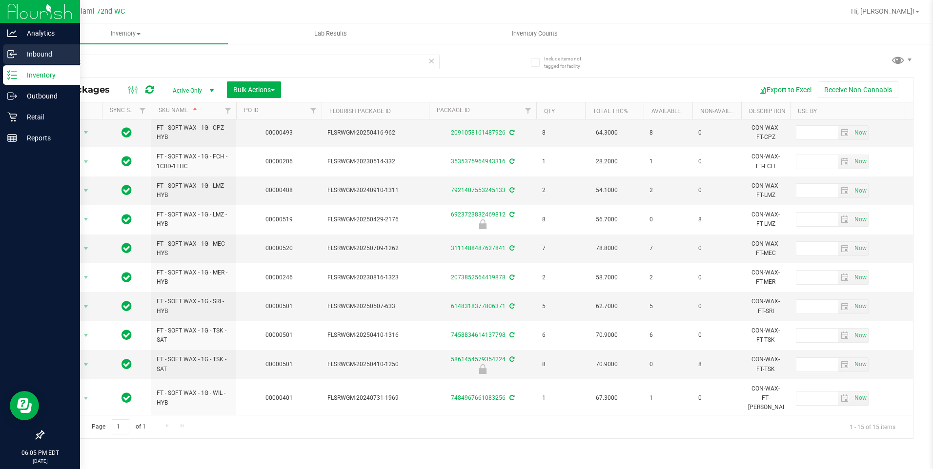
click at [16, 58] on icon at bounding box center [12, 54] width 10 height 10
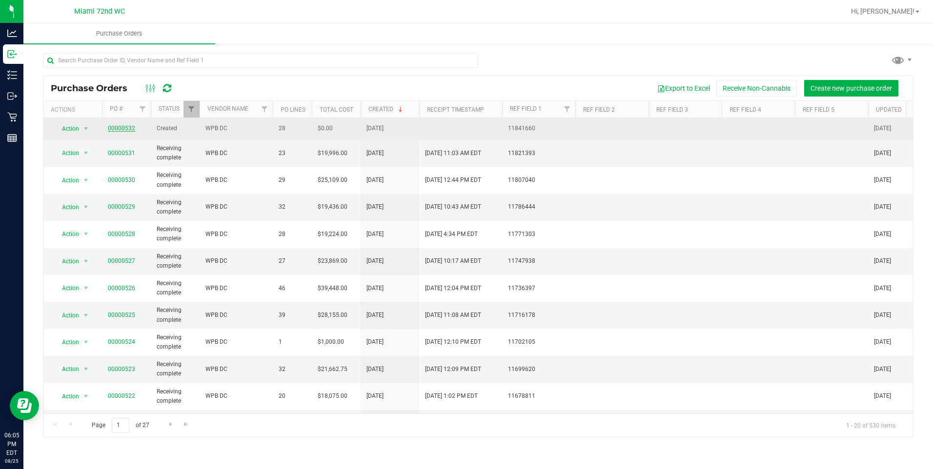
click at [113, 125] on link "00000532" at bounding box center [121, 128] width 27 height 7
